Goal: Task Accomplishment & Management: Complete application form

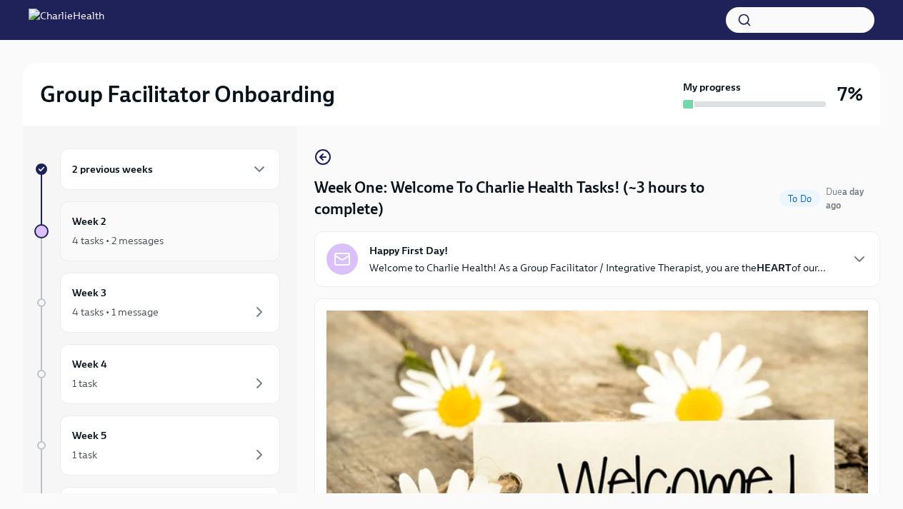
click at [172, 247] on div "4 tasks • 2 messages" at bounding box center [170, 240] width 196 height 17
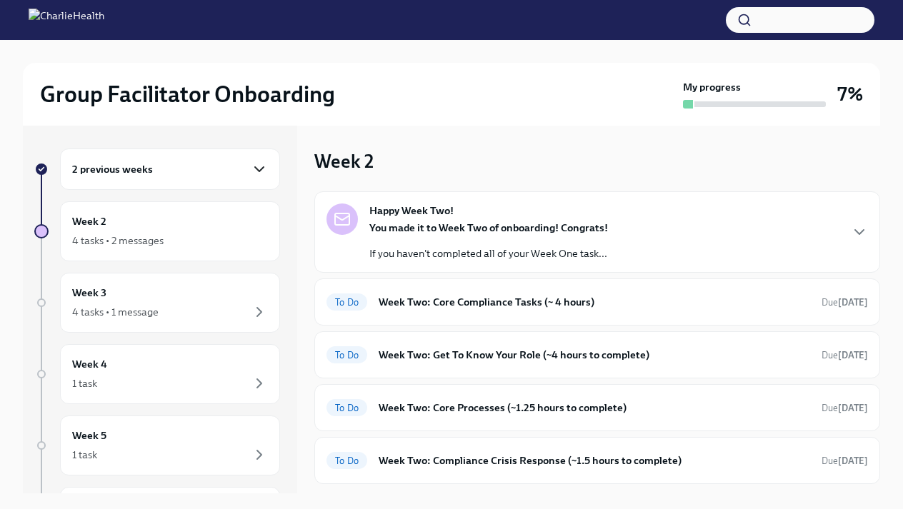
click at [258, 174] on icon "button" at bounding box center [259, 169] width 17 height 17
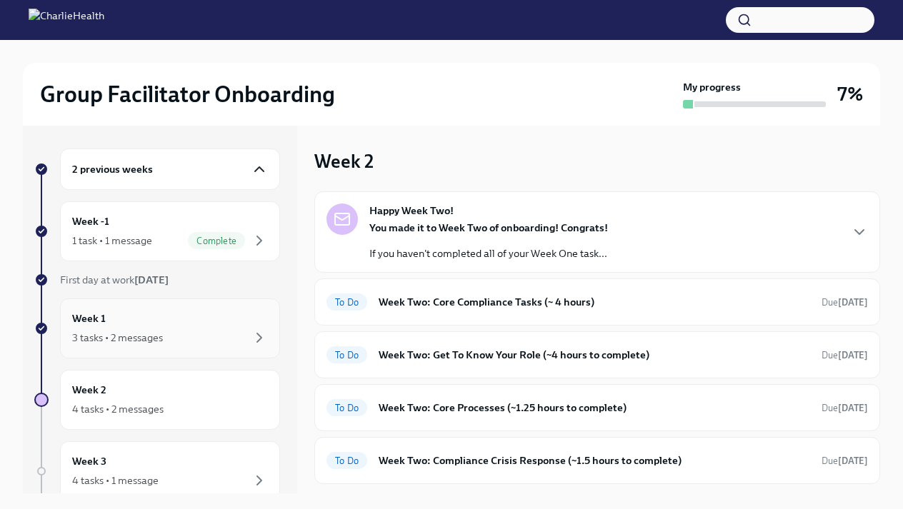
click at [123, 318] on div "Week 1 3 tasks • 2 messages" at bounding box center [170, 329] width 196 height 36
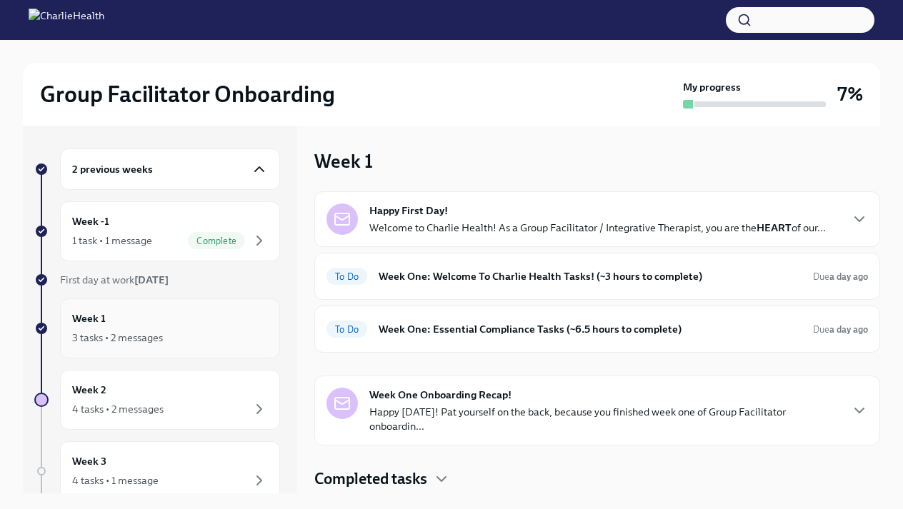
click at [125, 338] on div "3 tasks • 2 messages" at bounding box center [117, 338] width 91 height 14
click at [545, 278] on h6 "Week One: Welcome To Charlie Health Tasks! (~3 hours to complete)" at bounding box center [589, 276] width 423 height 16
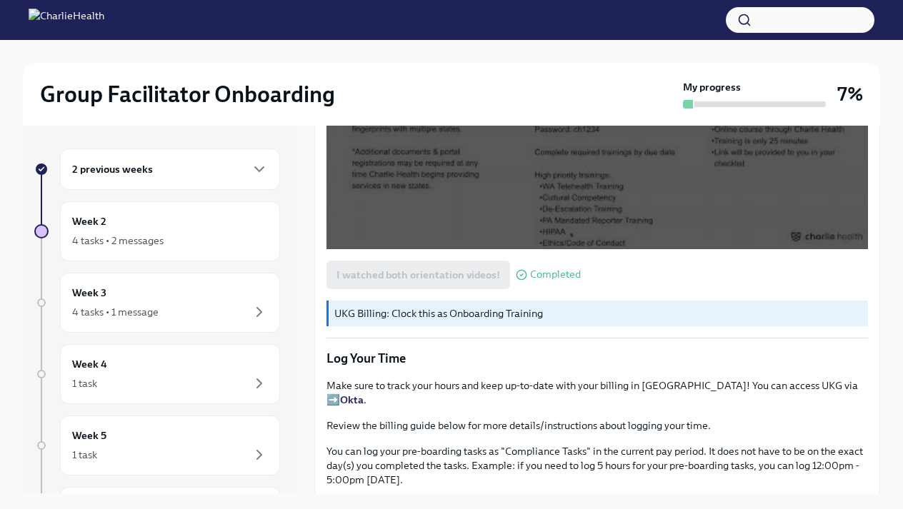
scroll to position [1227, 0]
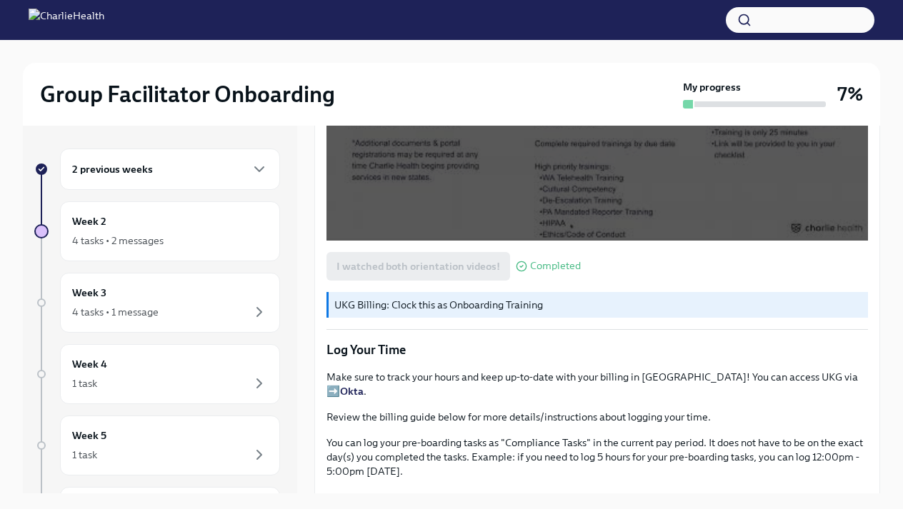
click at [783, 383] on p "Make sure to track your hours and keep up-to-date with your billing in [GEOGRAP…" at bounding box center [596, 384] width 541 height 29
click at [783, 377] on p "Make sure to track your hours and keep up-to-date with your billing in [GEOGRAP…" at bounding box center [596, 384] width 541 height 29
click at [363, 385] on strong "Okta" at bounding box center [352, 391] width 24 height 13
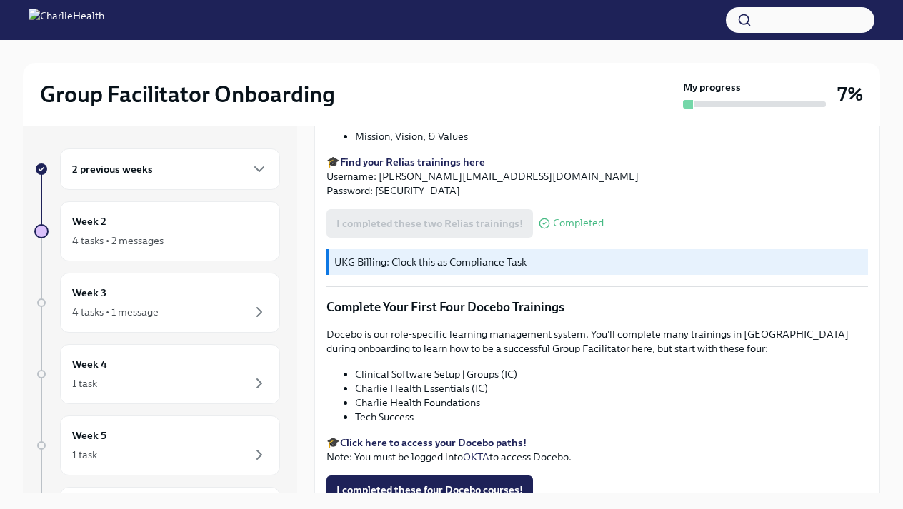
scroll to position [1766, 0]
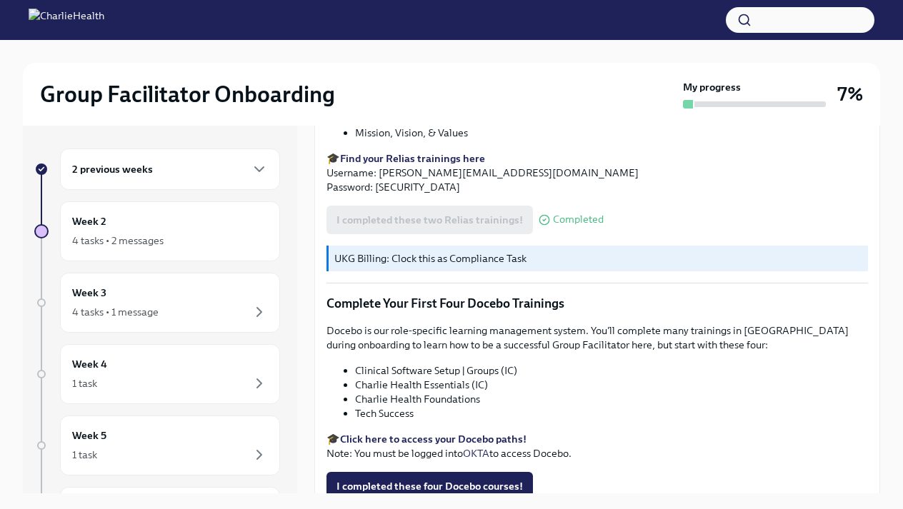
click at [143, 174] on h6 "2 previous weeks" at bounding box center [112, 169] width 81 height 16
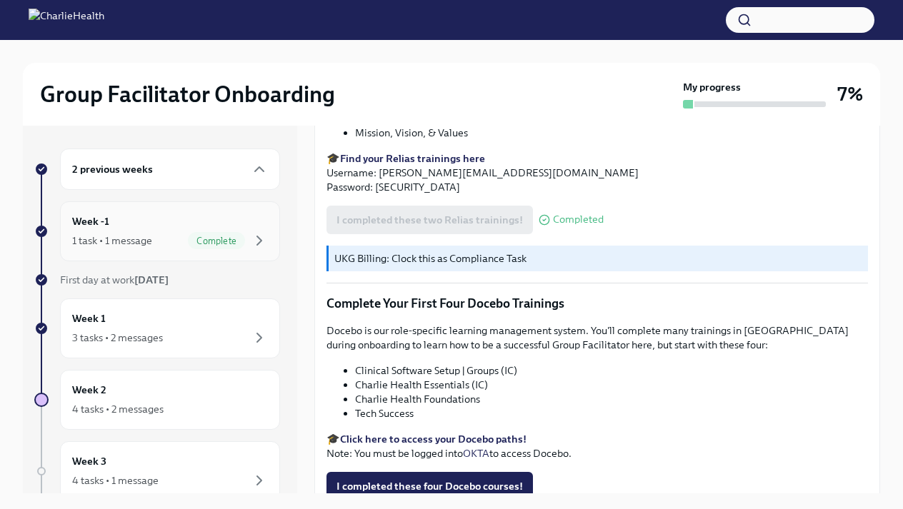
click at [108, 219] on h6 "Week -1" at bounding box center [90, 221] width 37 height 16
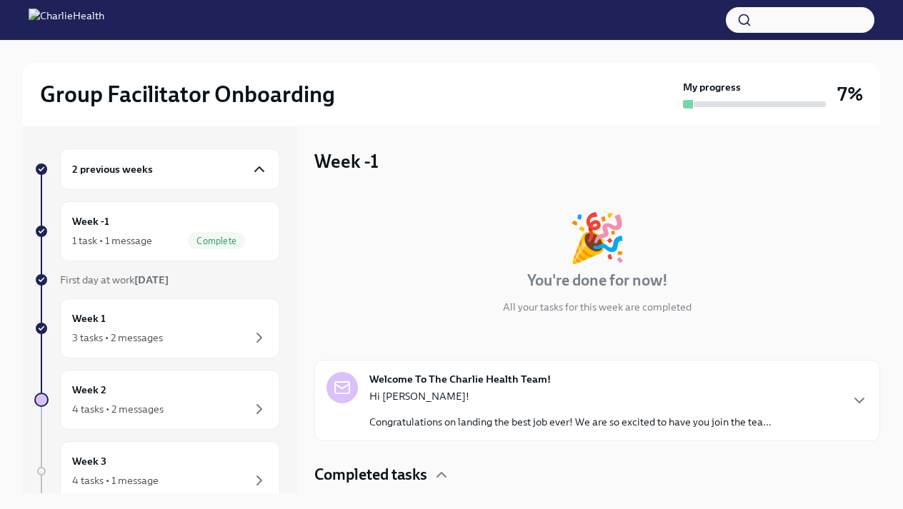
click at [260, 168] on icon "button" at bounding box center [259, 169] width 9 height 4
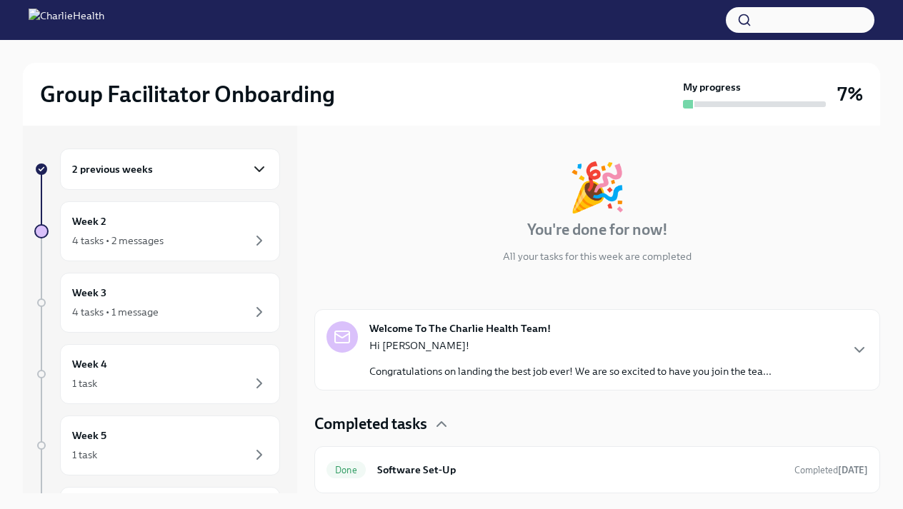
click at [92, 174] on h6 "2 previous weeks" at bounding box center [112, 169] width 81 height 16
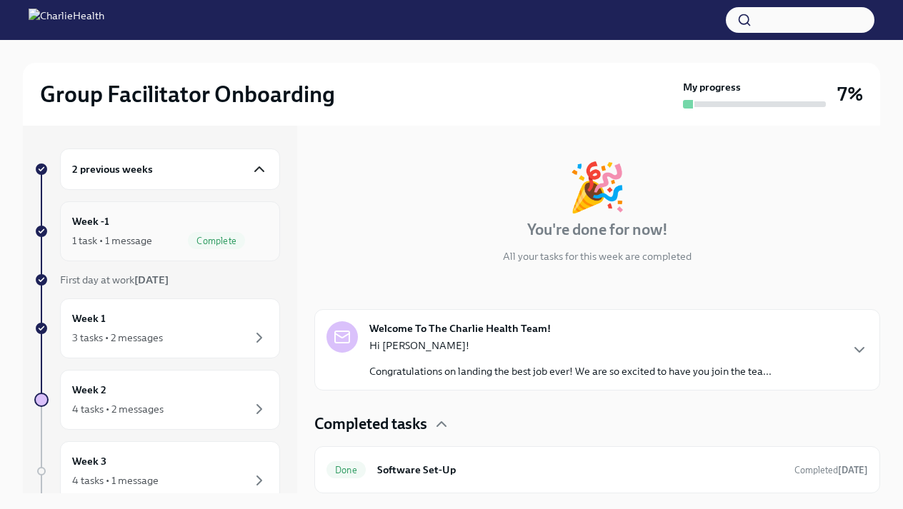
click at [99, 233] on div "1 task • 1 message" at bounding box center [112, 240] width 80 height 14
click at [134, 179] on div "2 previous weeks" at bounding box center [170, 169] width 220 height 41
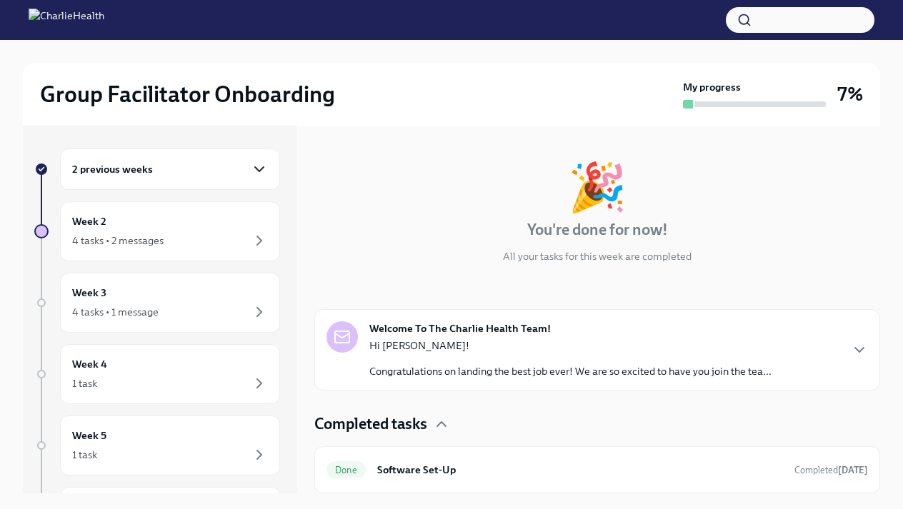
click at [107, 167] on h6 "2 previous weeks" at bounding box center [112, 169] width 81 height 16
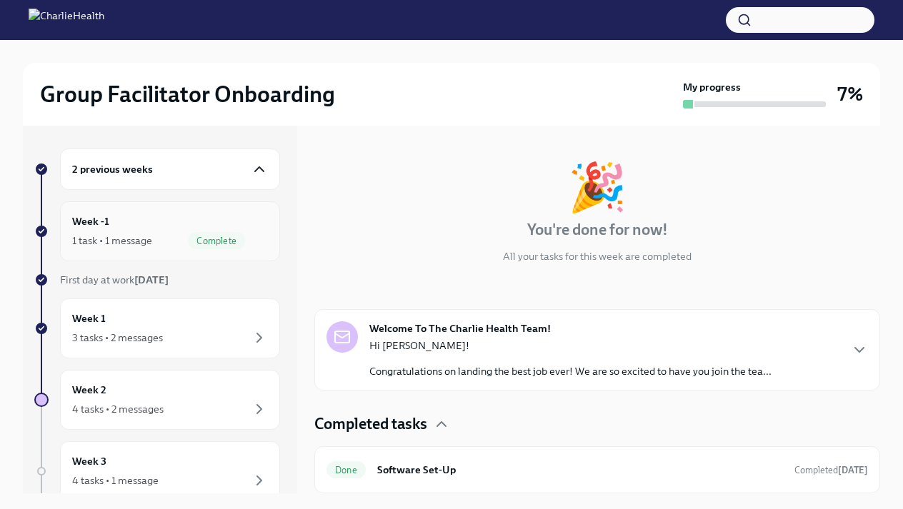
click at [201, 238] on span "Complete" at bounding box center [216, 241] width 57 height 11
click at [100, 240] on div "1 task • 1 message" at bounding box center [112, 240] width 80 height 14
click at [94, 222] on h6 "Week -1" at bounding box center [90, 221] width 37 height 16
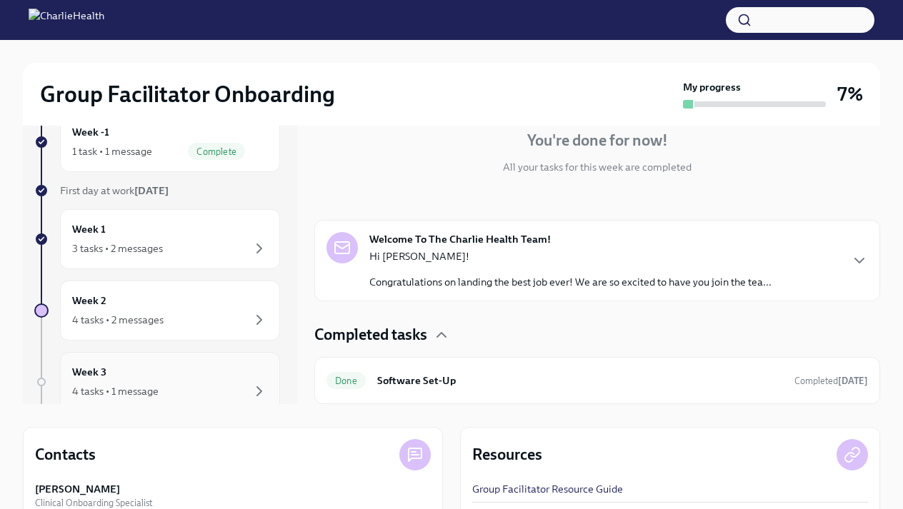
scroll to position [83, 0]
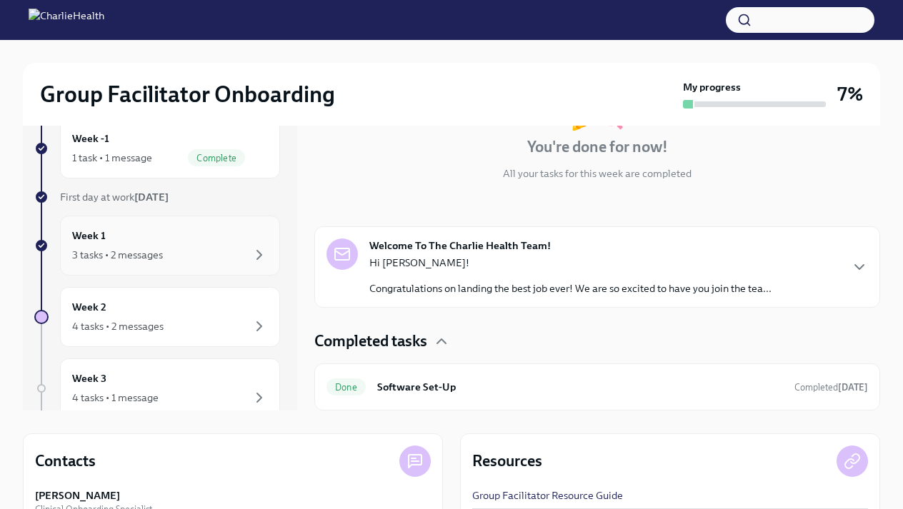
click at [108, 247] on div "3 tasks • 2 messages" at bounding box center [170, 254] width 196 height 17
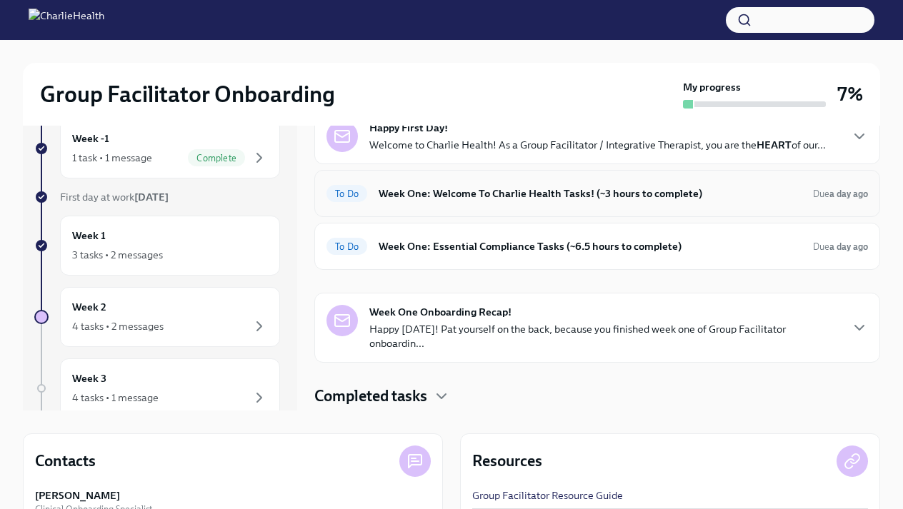
click at [461, 182] on div "To Do Week One: Welcome To Charlie Health Tasks! (~3 hours to complete) Due a d…" at bounding box center [596, 193] width 541 height 23
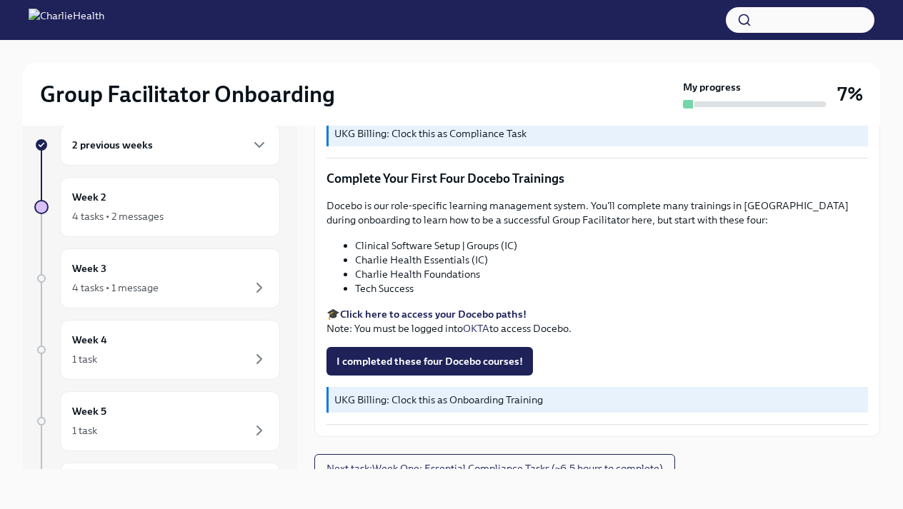
scroll to position [1866, 0]
click at [398, 462] on span "Next task : Week One: Essential Compliance Tasks (~6.5 hours to complete)" at bounding box center [494, 469] width 336 height 14
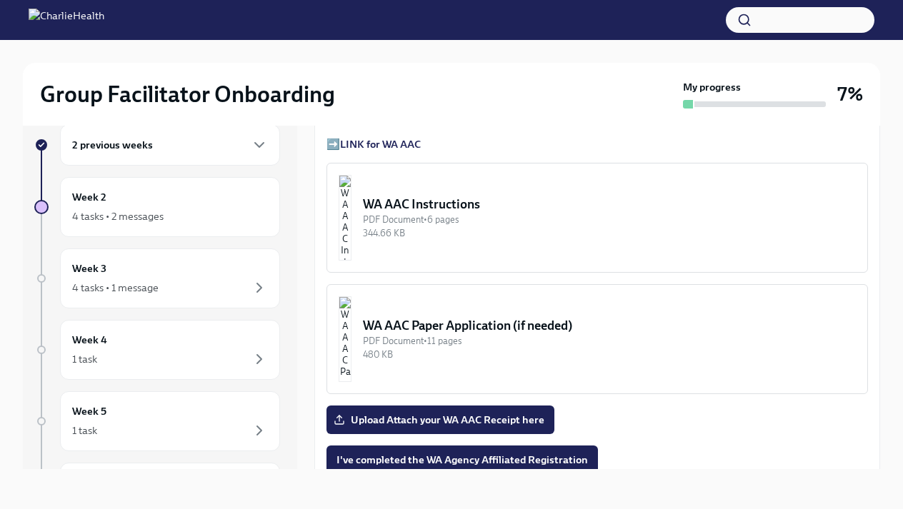
scroll to position [1090, 0]
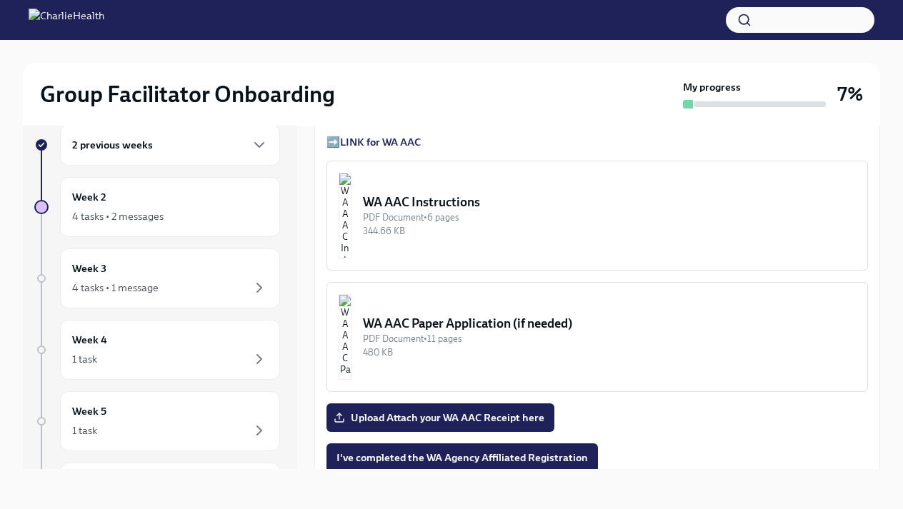
click at [443, 193] on div "WA AAC Instructions" at bounding box center [609, 201] width 493 height 17
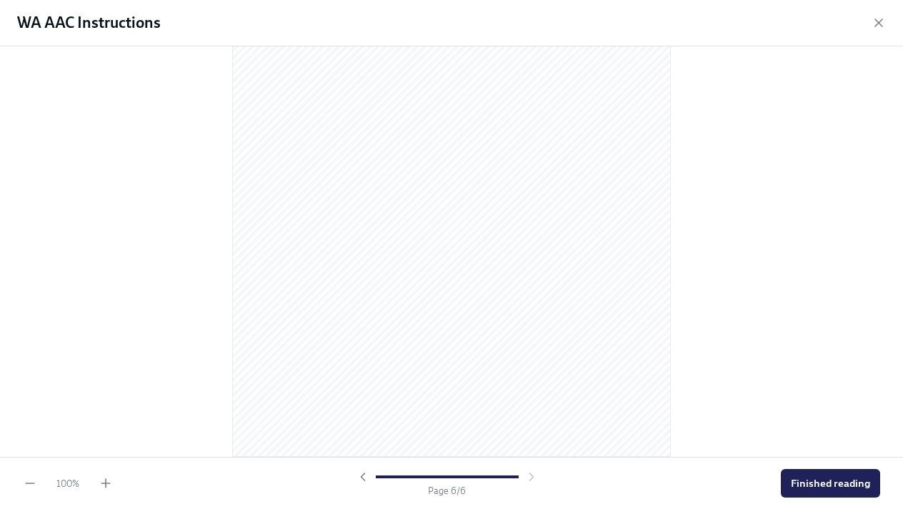
scroll to position [3071, 0]
click at [795, 484] on span "Finished reading" at bounding box center [829, 483] width 79 height 14
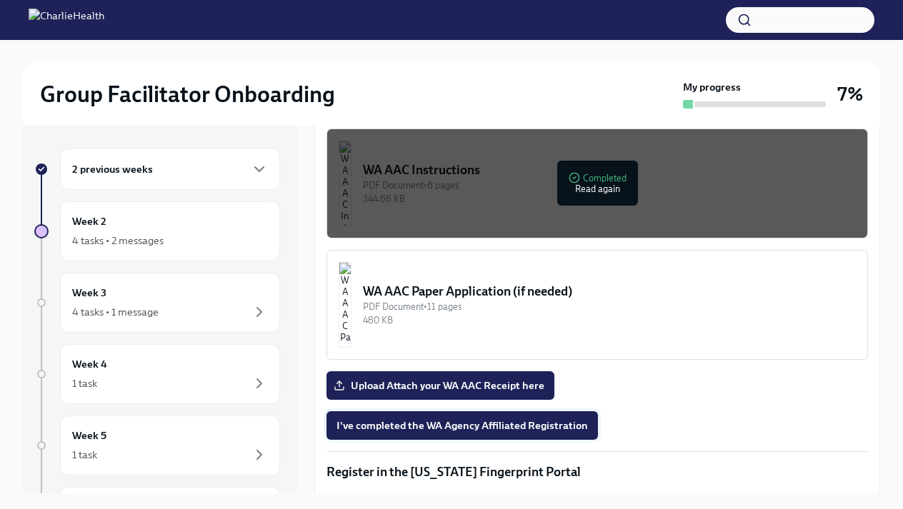
scroll to position [1129, 0]
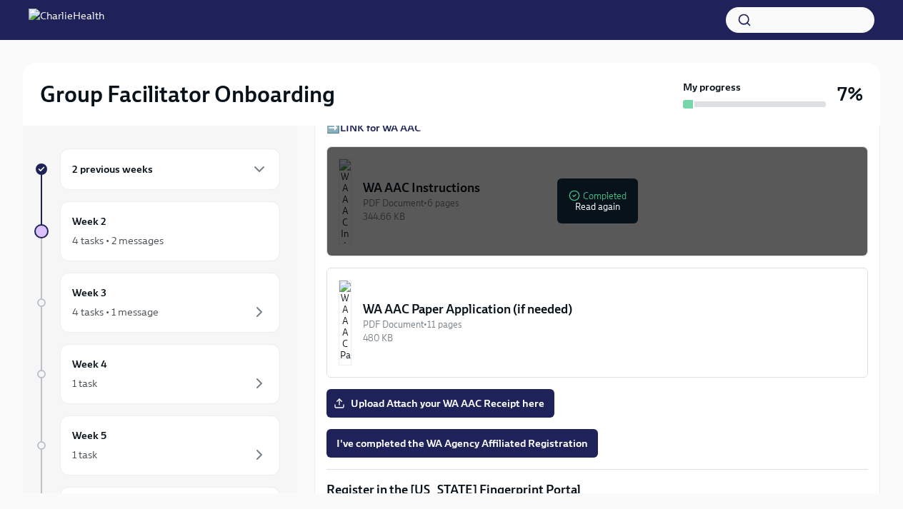
click at [454, 301] on div "WA AAC Paper Application (if needed)" at bounding box center [609, 309] width 493 height 17
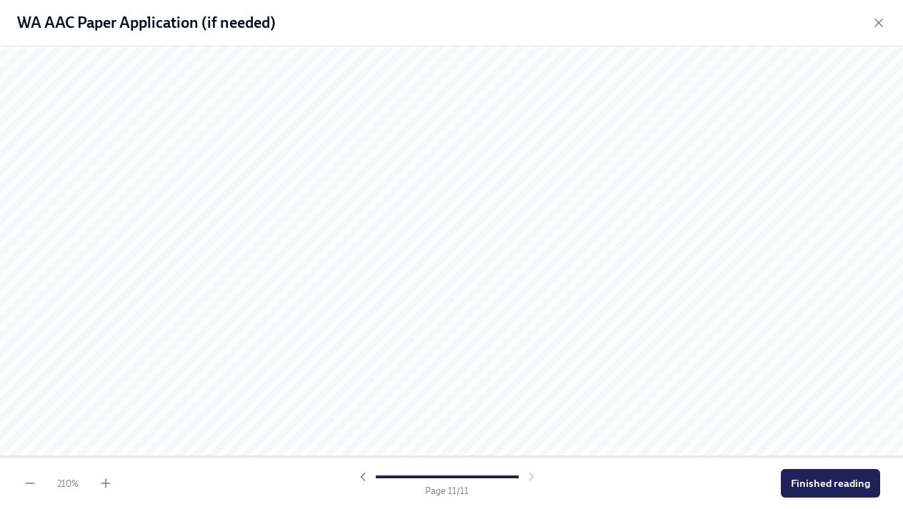
scroll to position [12822, 0]
click at [811, 488] on span "Finished reading" at bounding box center [829, 483] width 79 height 14
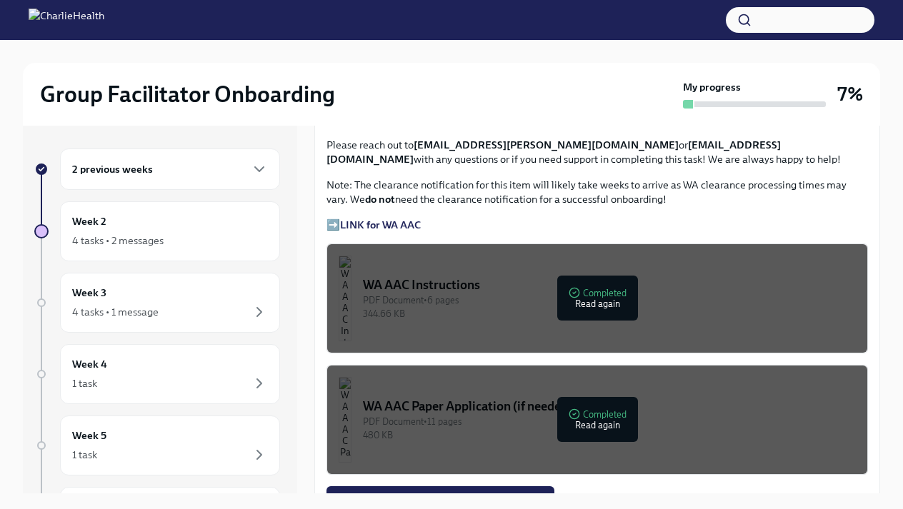
scroll to position [1040, 0]
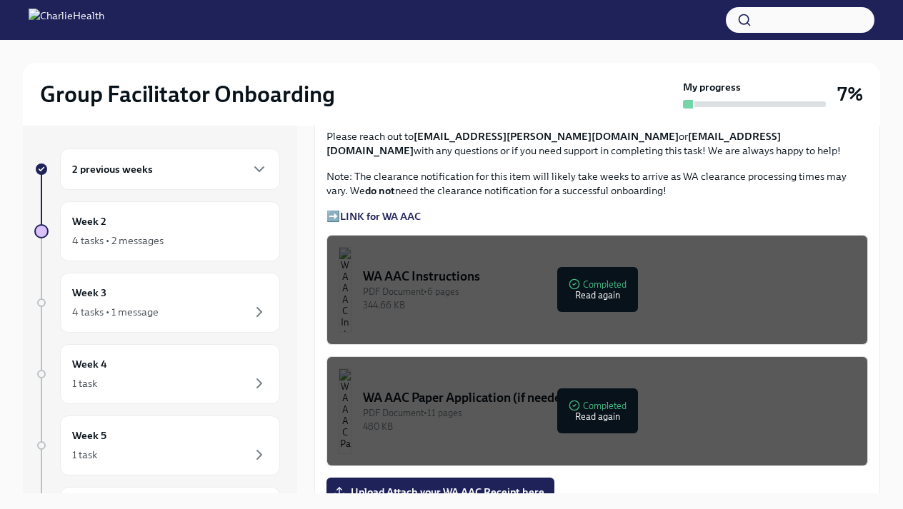
click at [383, 210] on strong "LINK for WA AAC" at bounding box center [380, 216] width 81 height 13
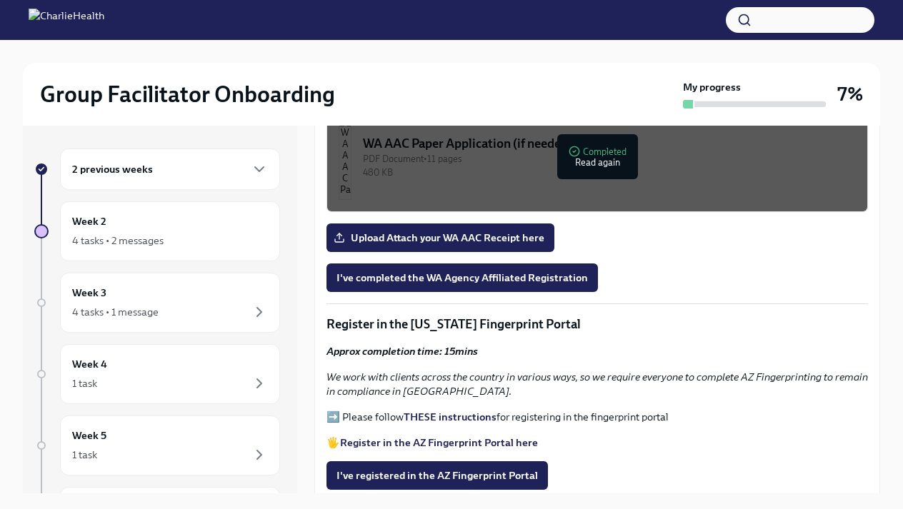
scroll to position [1295, 0]
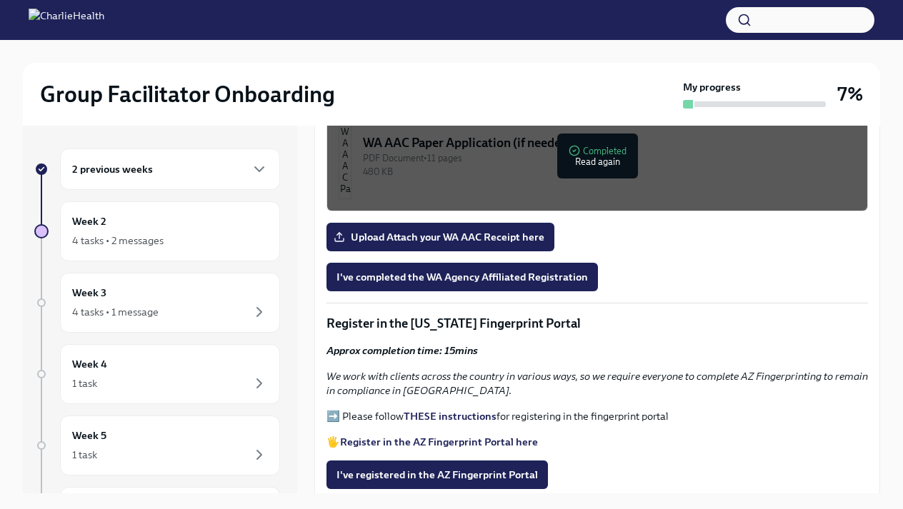
click at [363, 436] on strong "Register in the AZ Fingerprint Portal here" at bounding box center [439, 442] width 198 height 13
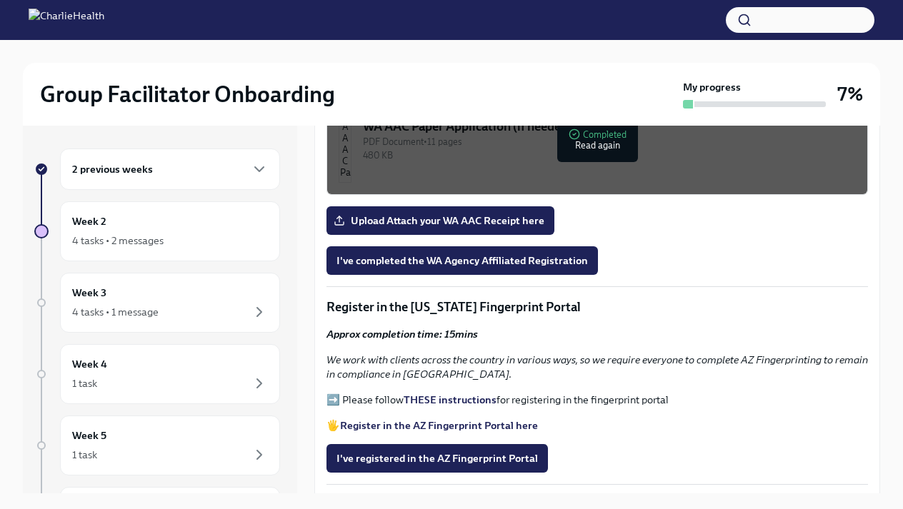
scroll to position [1319, 0]
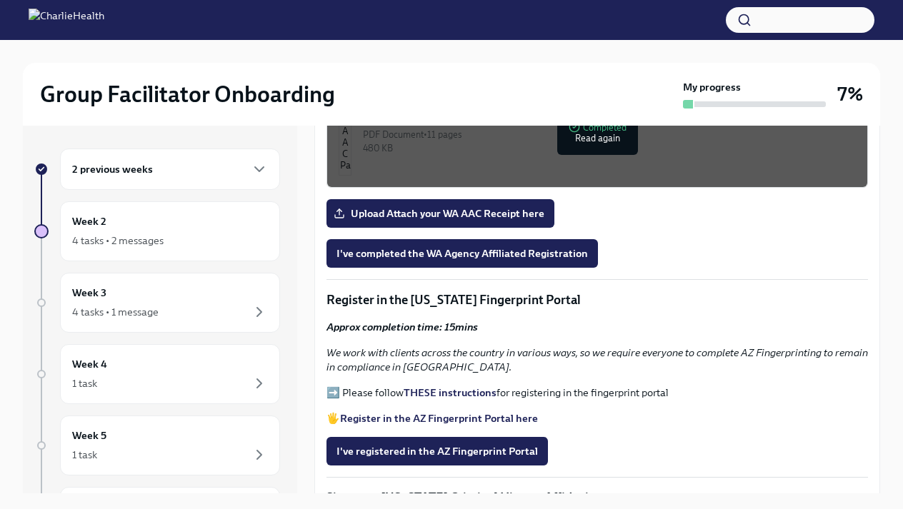
click at [429, 386] on strong "THESE instructions" at bounding box center [449, 392] width 93 height 13
click at [426, 386] on strong "THESE instructions" at bounding box center [449, 392] width 93 height 13
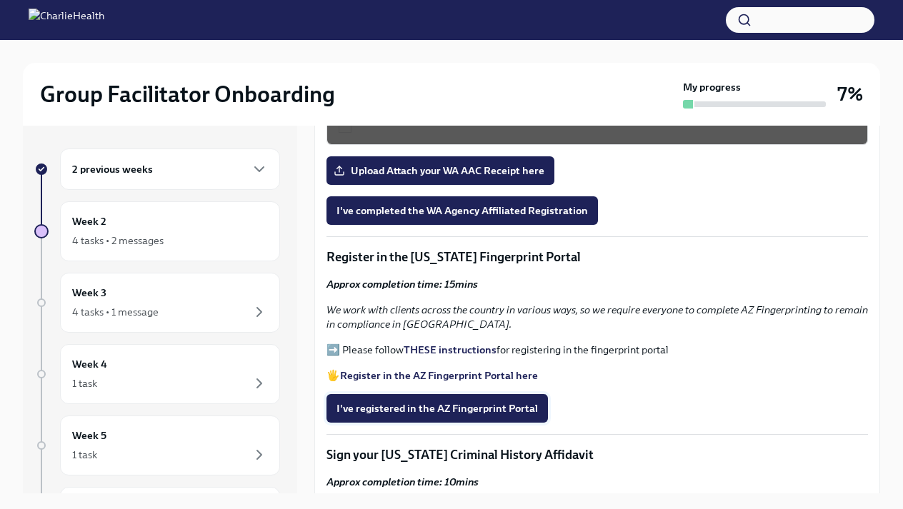
scroll to position [1365, 0]
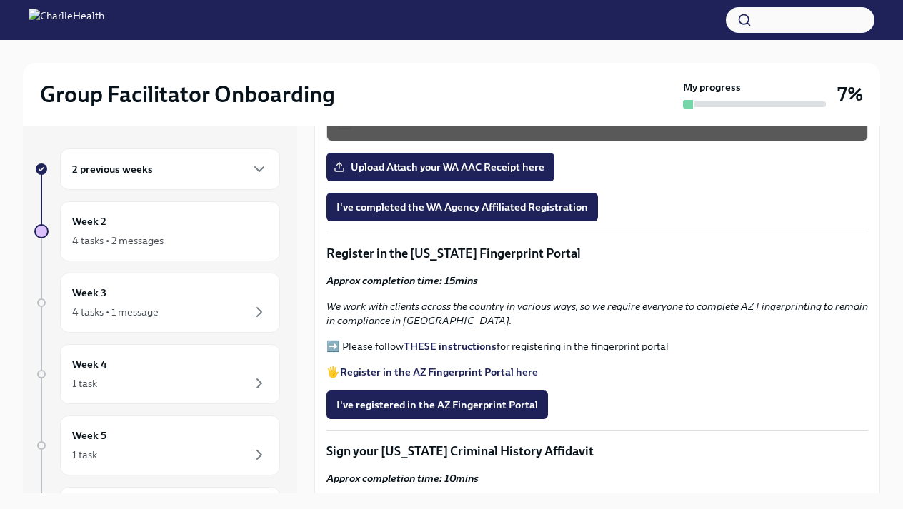
click at [446, 340] on strong "THESE instructions" at bounding box center [449, 346] width 93 height 13
click at [435, 340] on strong "THESE instructions" at bounding box center [449, 346] width 93 height 13
click at [493, 403] on button "I've registered in the AZ Fingerprint Portal" at bounding box center [436, 405] width 221 height 29
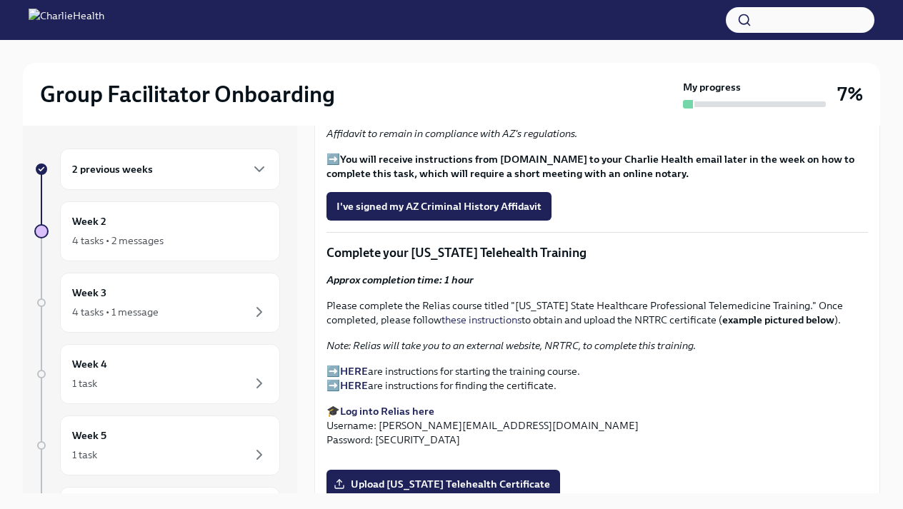
scroll to position [1751, 0]
click at [359, 364] on strong "HERE" at bounding box center [354, 370] width 28 height 13
click at [368, 404] on strong "Log into Relias here" at bounding box center [387, 410] width 94 height 13
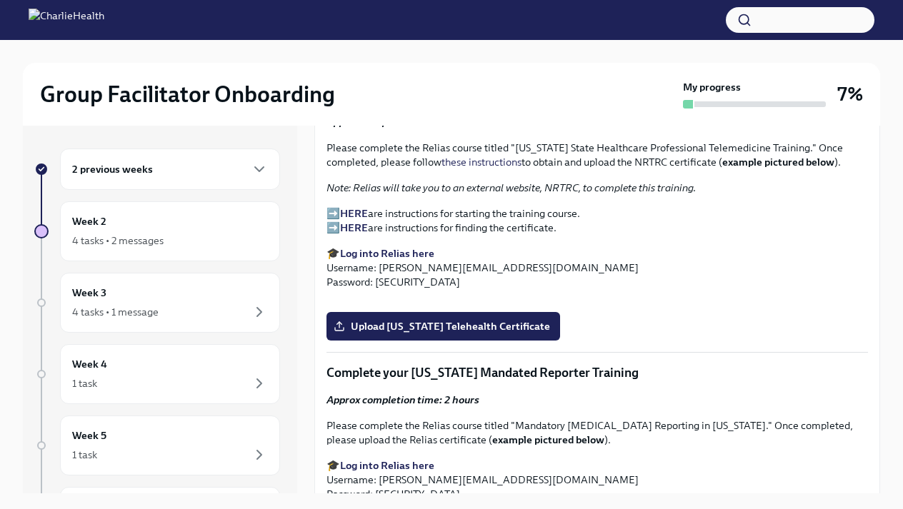
scroll to position [1901, 0]
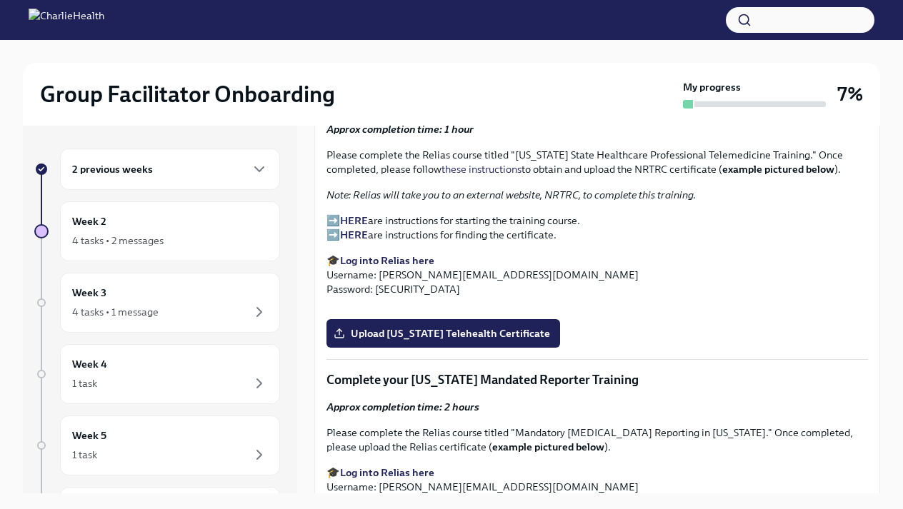
click at [360, 214] on strong "HERE" at bounding box center [354, 220] width 28 height 13
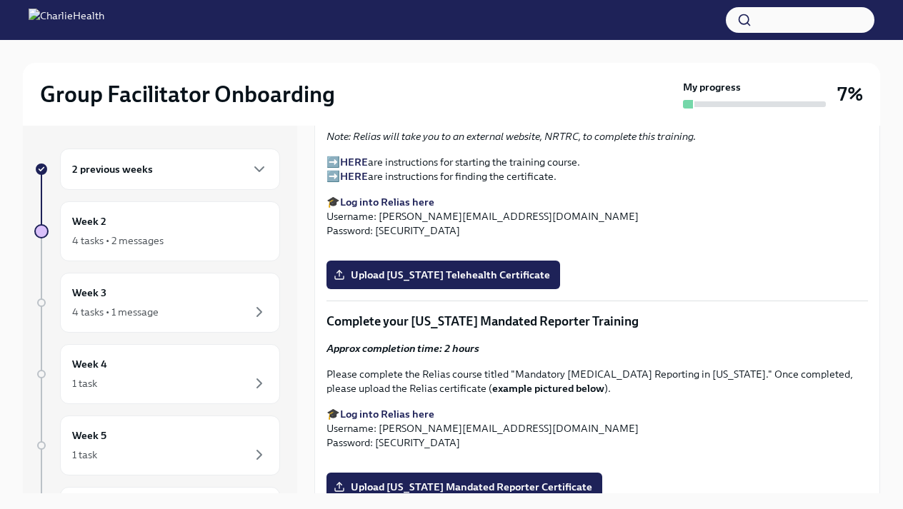
scroll to position [1959, 0]
click at [353, 156] on strong "HERE" at bounding box center [354, 162] width 28 height 13
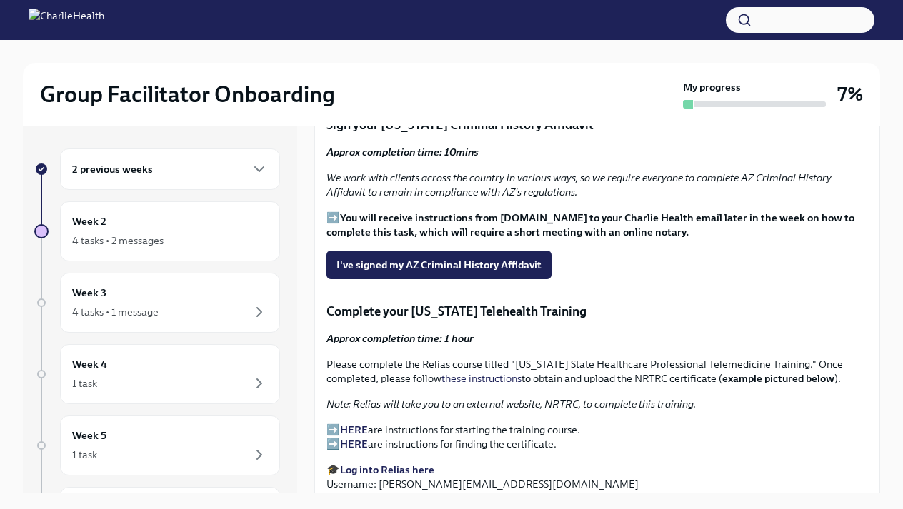
scroll to position [1720, 0]
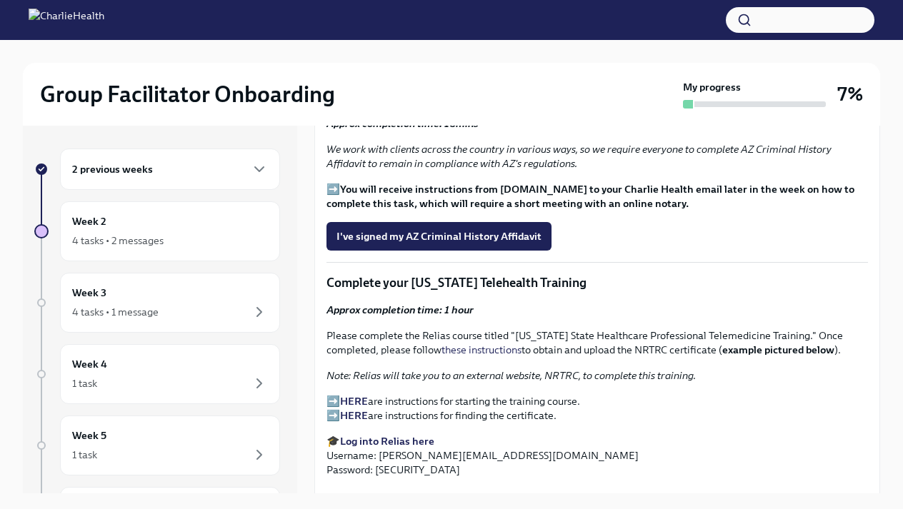
click at [353, 395] on strong "HERE" at bounding box center [354, 401] width 28 height 13
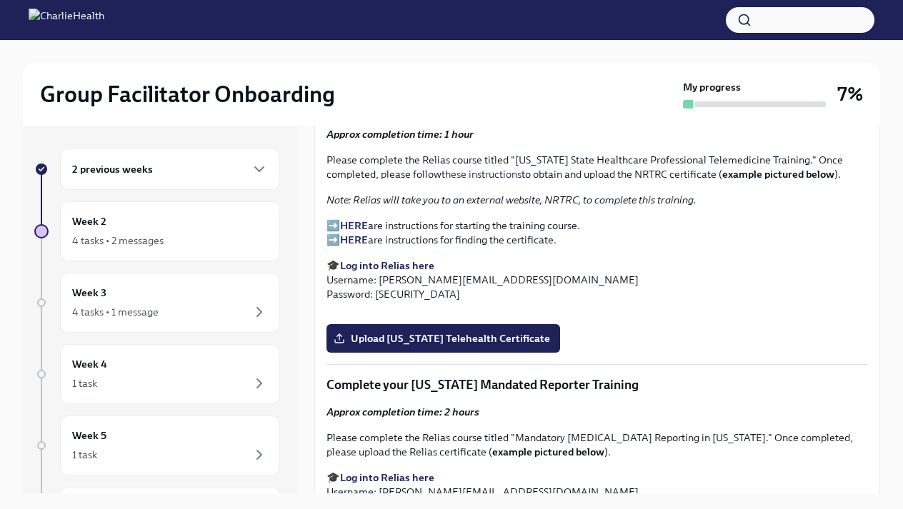
scroll to position [1884, 0]
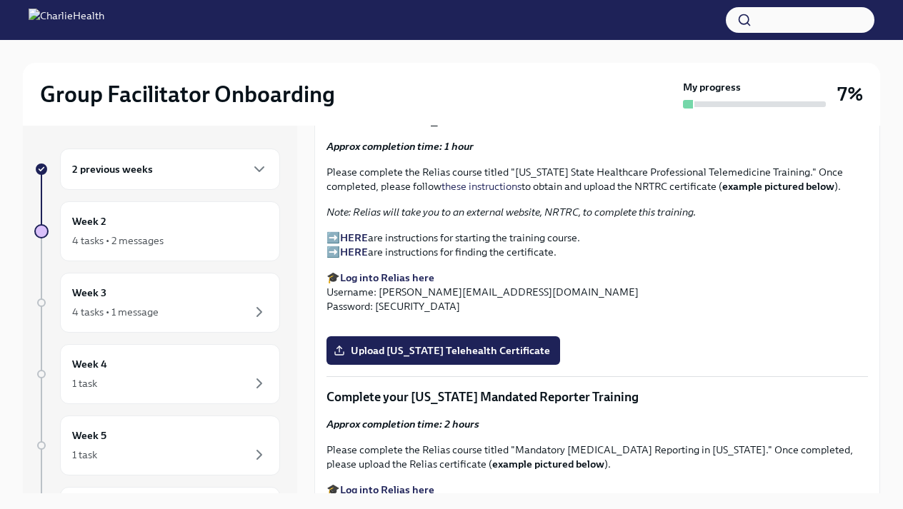
click at [361, 231] on p "➡️ HERE are instructions for starting the training course. ➡️ HERE are instruct…" at bounding box center [596, 245] width 541 height 29
click at [361, 246] on strong "HERE" at bounding box center [354, 252] width 28 height 13
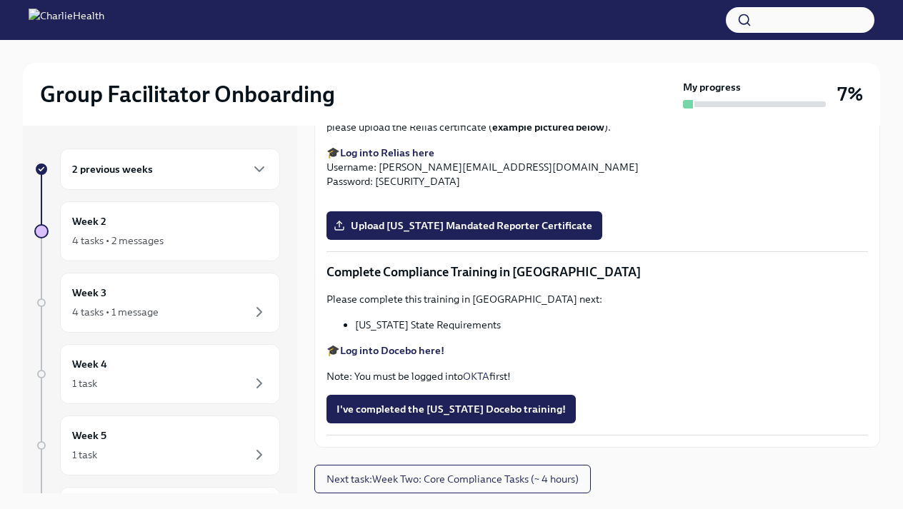
scroll to position [2286, 0]
click at [480, 21] on span "Upload [US_STATE] Telehealth Certificate" at bounding box center [442, 13] width 213 height 14
click at [0, 0] on input "Upload [US_STATE] Telehealth Certificate" at bounding box center [0, 0] width 0 height 0
click at [704, 69] on p "Complete your [US_STATE] Mandated Reporter Training" at bounding box center [596, 59] width 541 height 17
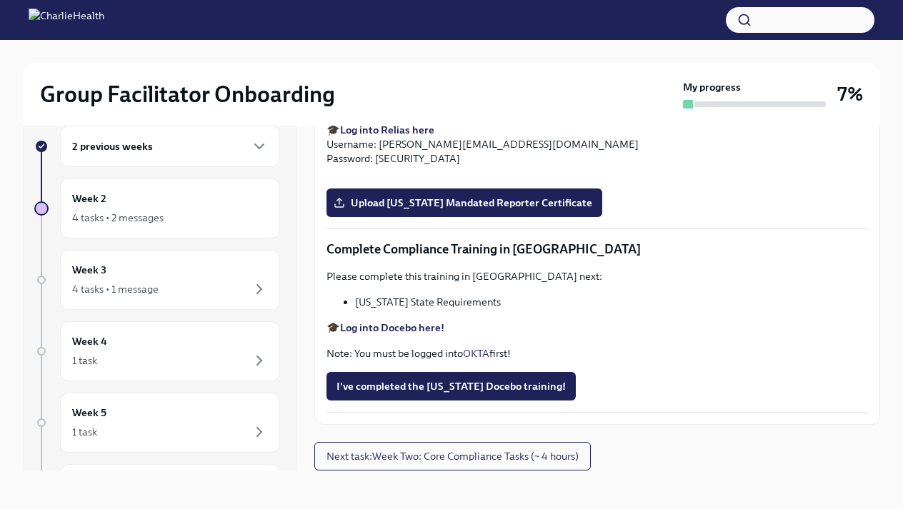
scroll to position [2781, 0]
click at [423, 210] on span "Upload [US_STATE] Mandated Reporter Certificate" at bounding box center [464, 203] width 256 height 14
click at [0, 0] on input "Upload [US_STATE] Mandated Reporter Certificate" at bounding box center [0, 0] width 0 height 0
click at [588, 206] on span "Upload [US_STATE] Mandated Reporter Certificate" at bounding box center [464, 203] width 256 height 14
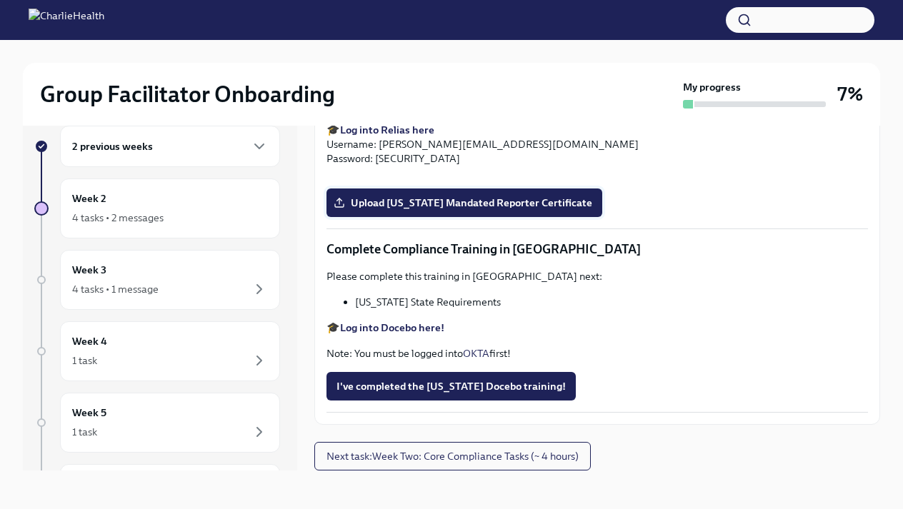
click at [0, 0] on input "Upload [US_STATE] Mandated Reporter Certificate" at bounding box center [0, 0] width 0 height 0
